Goal: Information Seeking & Learning: Learn about a topic

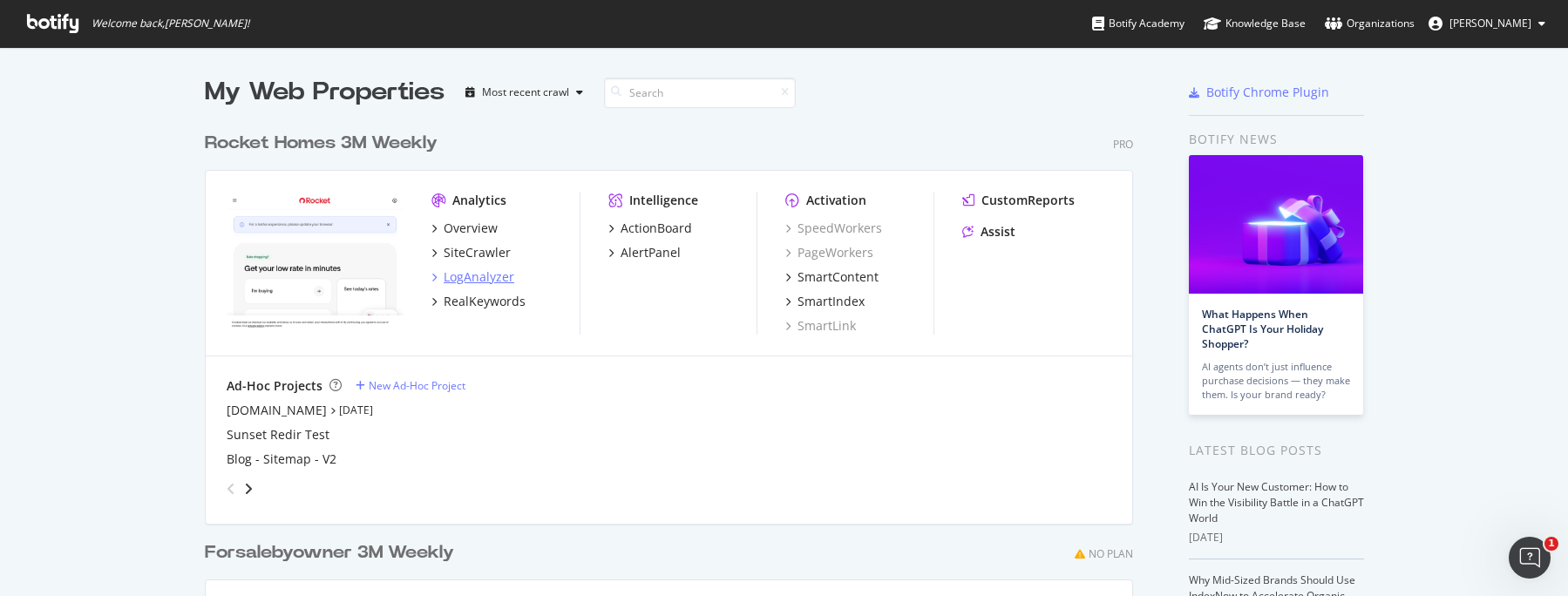
click at [487, 277] on div "LogAnalyzer" at bounding box center [479, 277] width 71 height 18
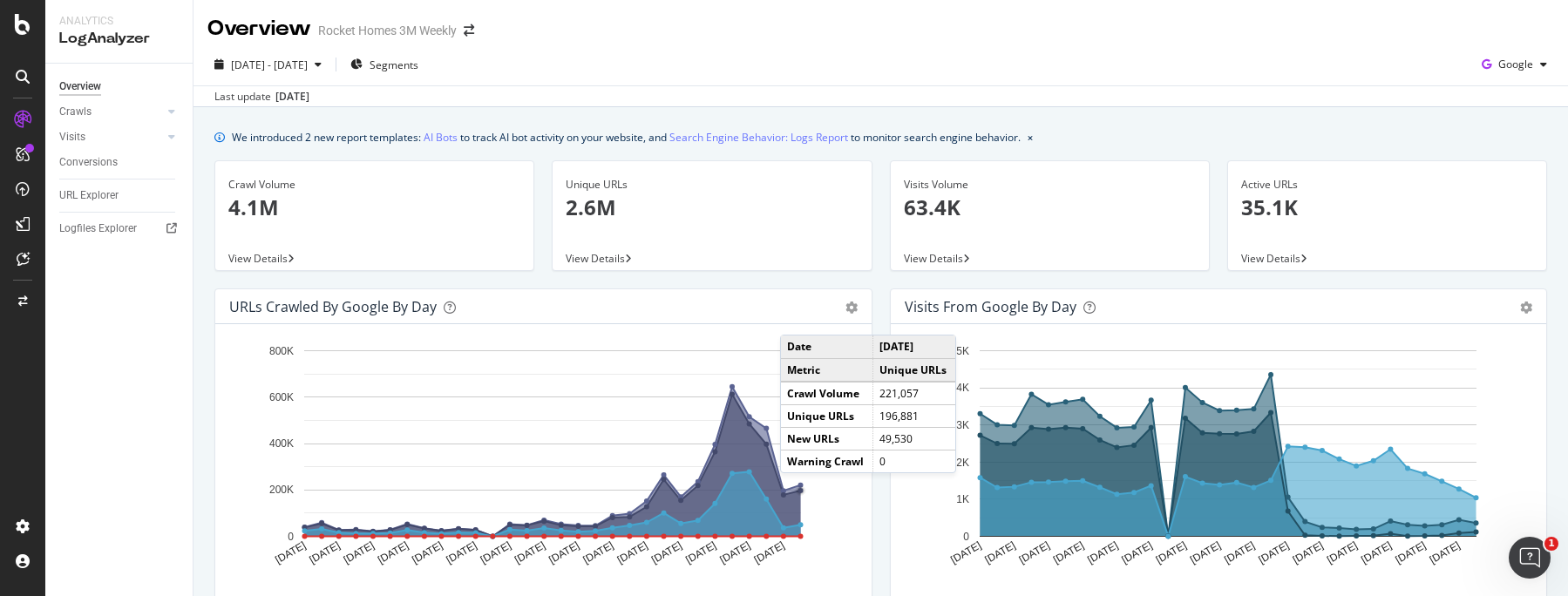
click at [798, 491] on circle "A chart." at bounding box center [801, 491] width 6 height 6
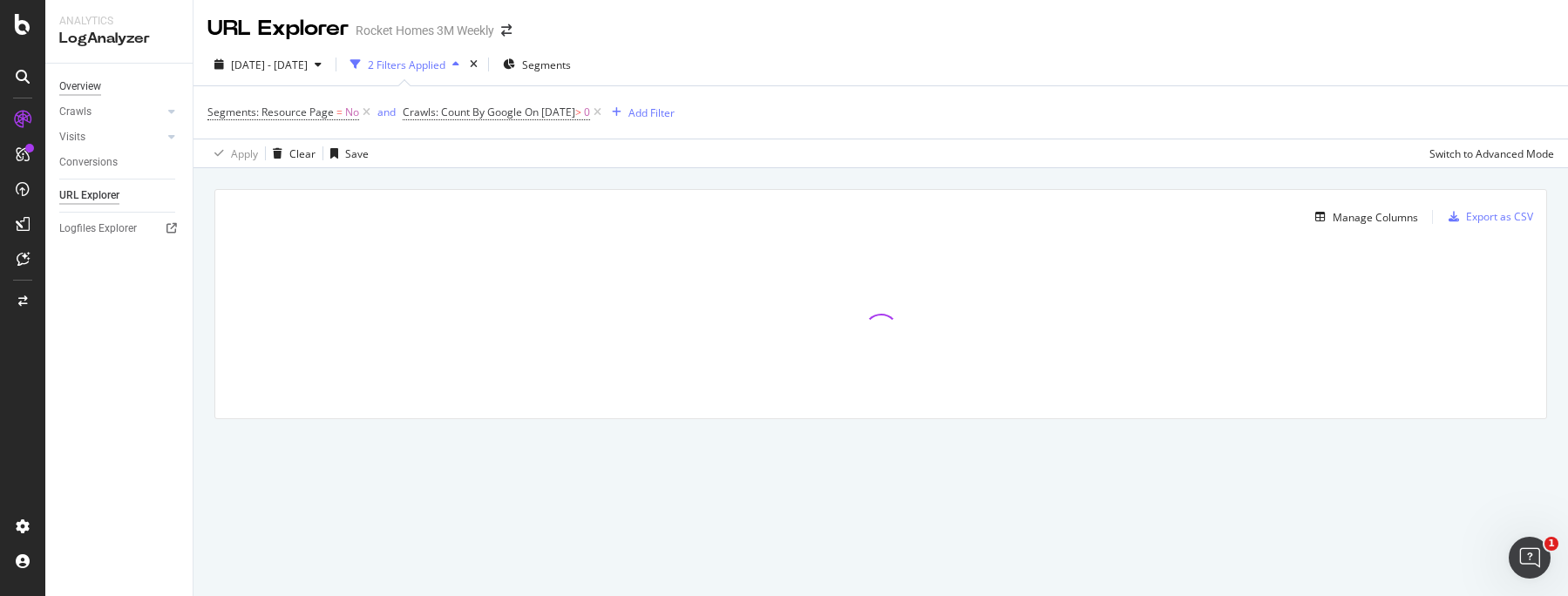
click at [93, 89] on div "Overview" at bounding box center [80, 87] width 42 height 19
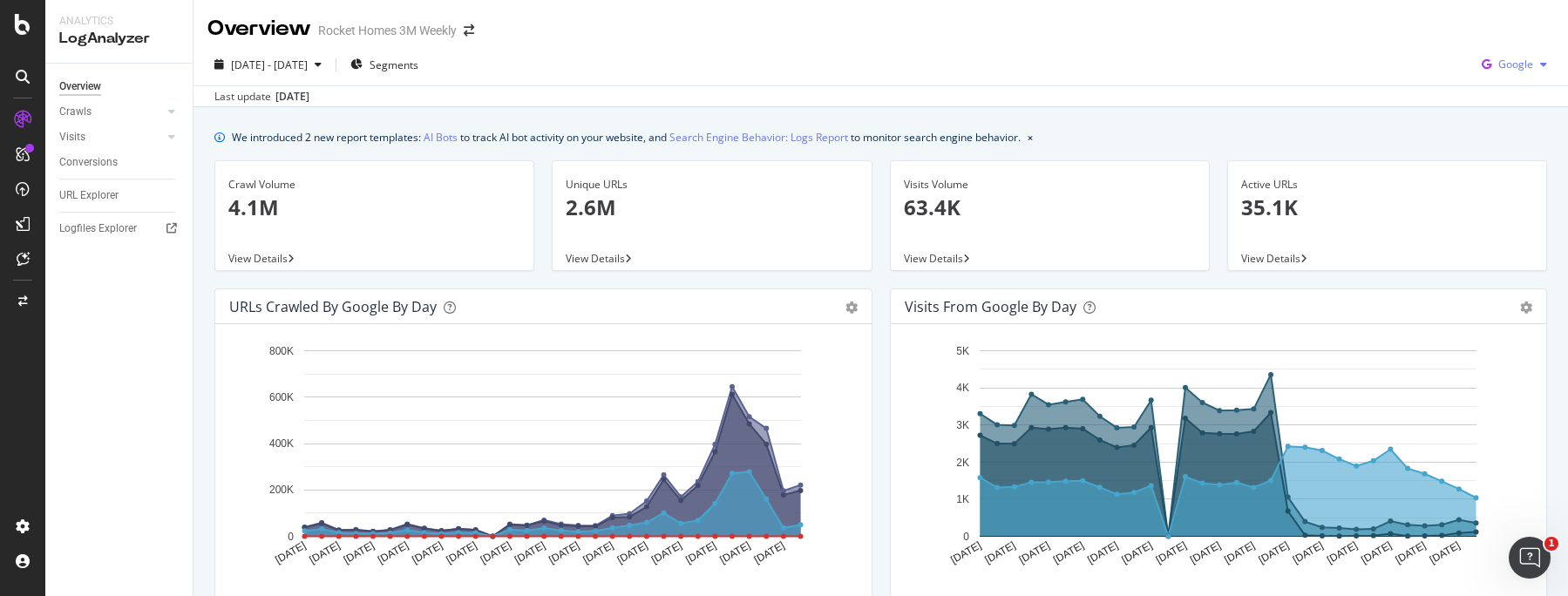
click at [1512, 59] on span "Google" at bounding box center [1515, 64] width 34 height 15
click at [1512, 138] on span "Bing" at bounding box center [1515, 132] width 65 height 16
